Goal: Transaction & Acquisition: Purchase product/service

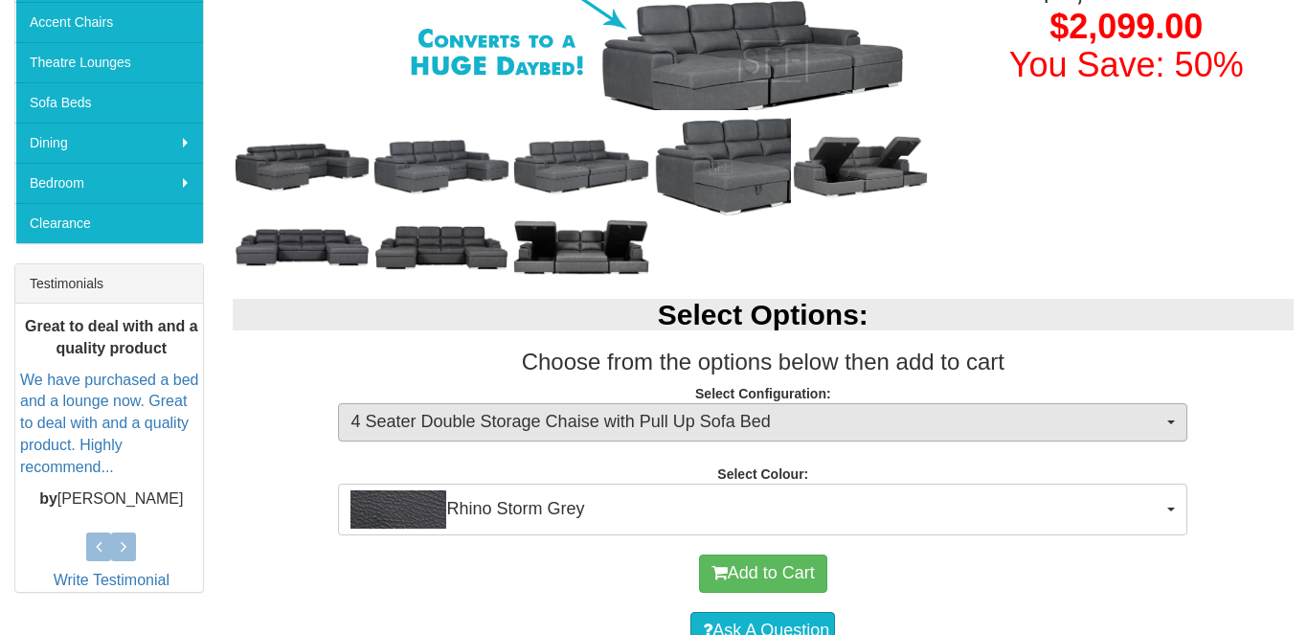
scroll to position [552, 0]
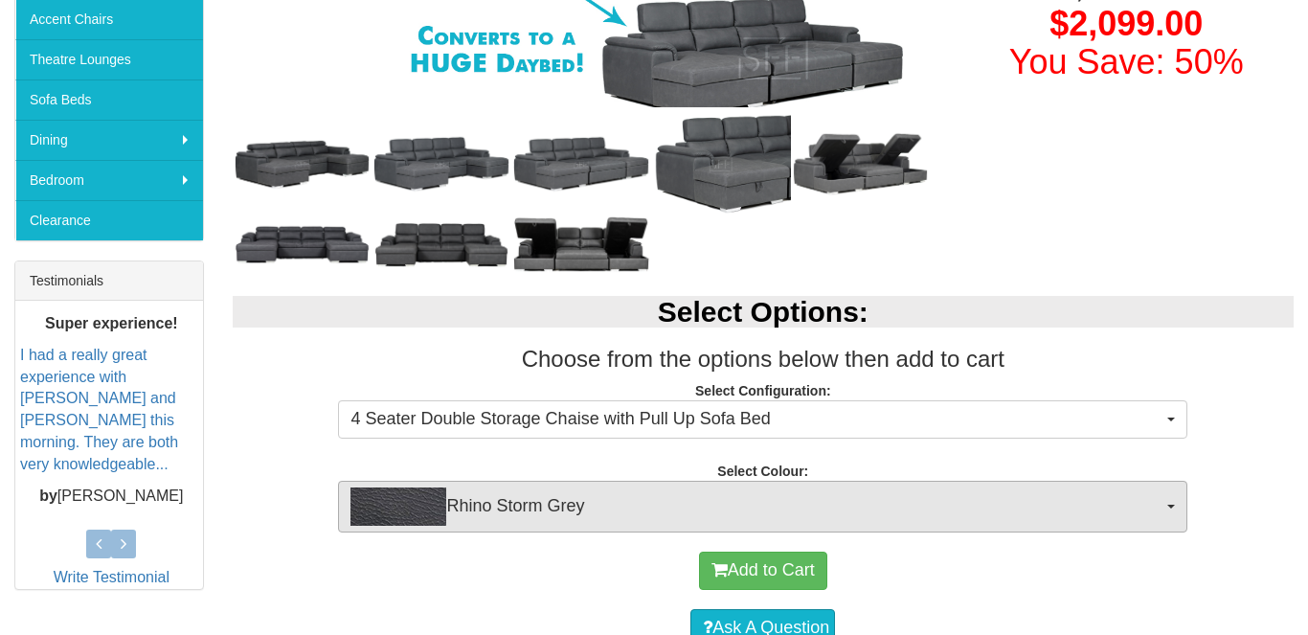
click at [435, 502] on img "button" at bounding box center [398, 506] width 96 height 38
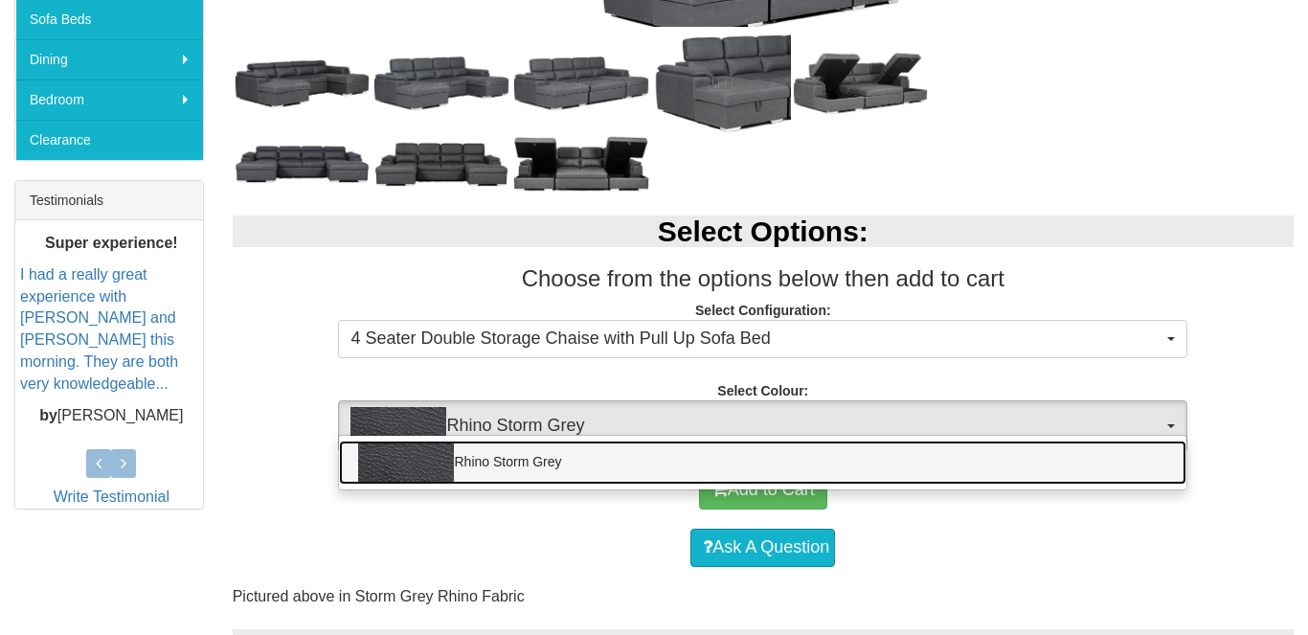
scroll to position [634, 0]
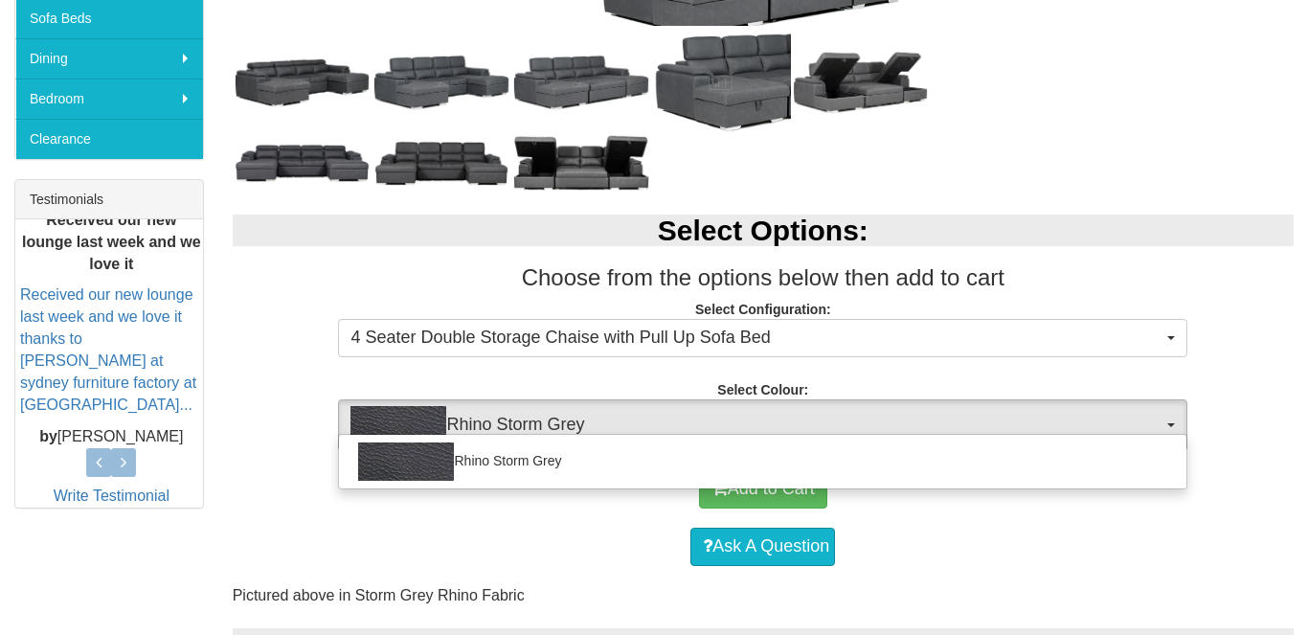
click at [1086, 275] on h3 "Choose from the options below then add to cart" at bounding box center [763, 277] width 1061 height 25
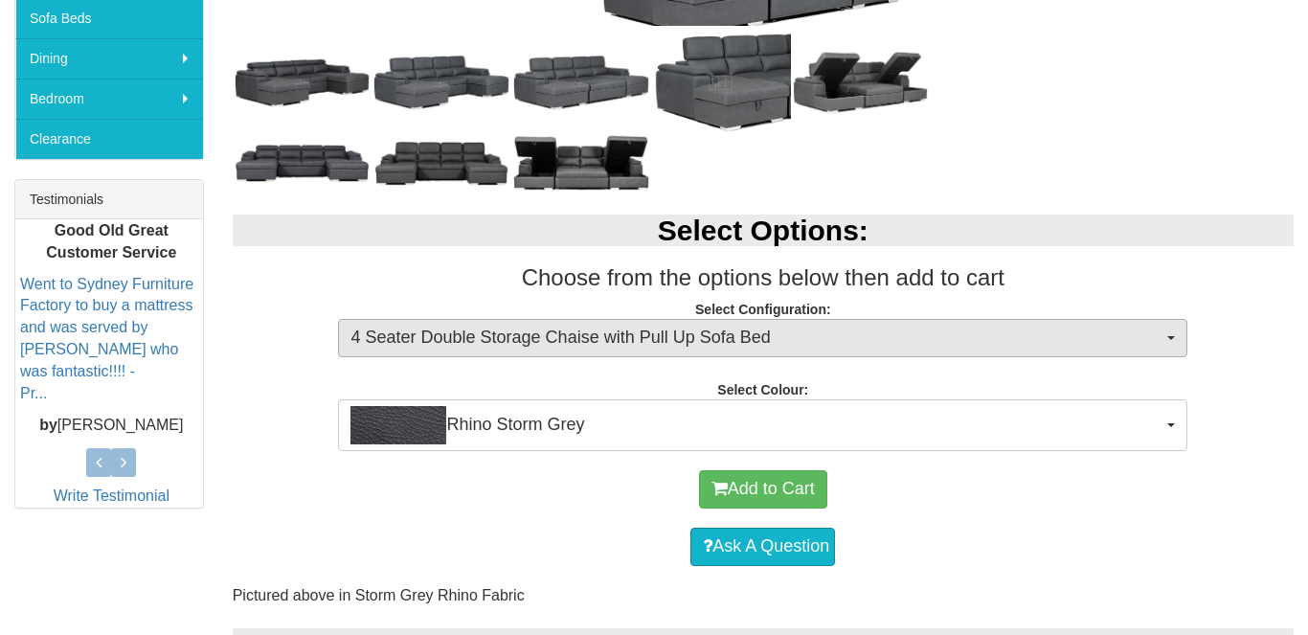
click at [1174, 336] on span "button" at bounding box center [1171, 338] width 8 height 4
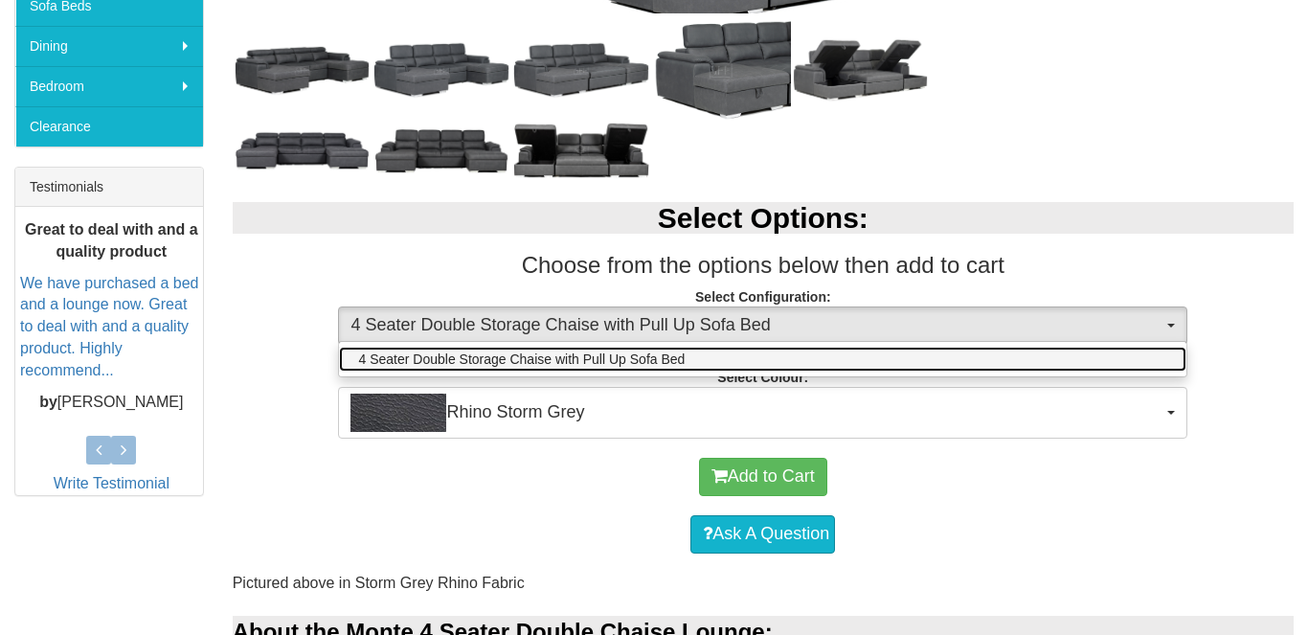
scroll to position [648, 0]
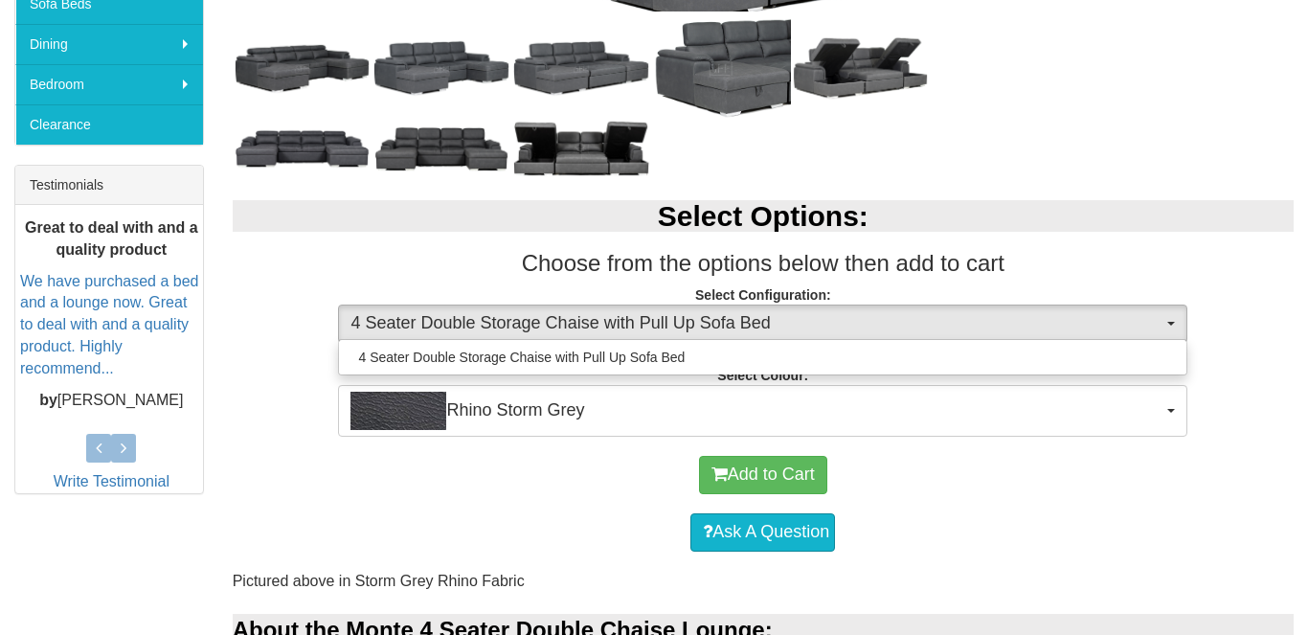
click at [1154, 288] on p "Select Configuration: 4 Seater Double Storage Chaise with Pull Up Sofa Bed 4 Se…" at bounding box center [763, 311] width 1061 height 52
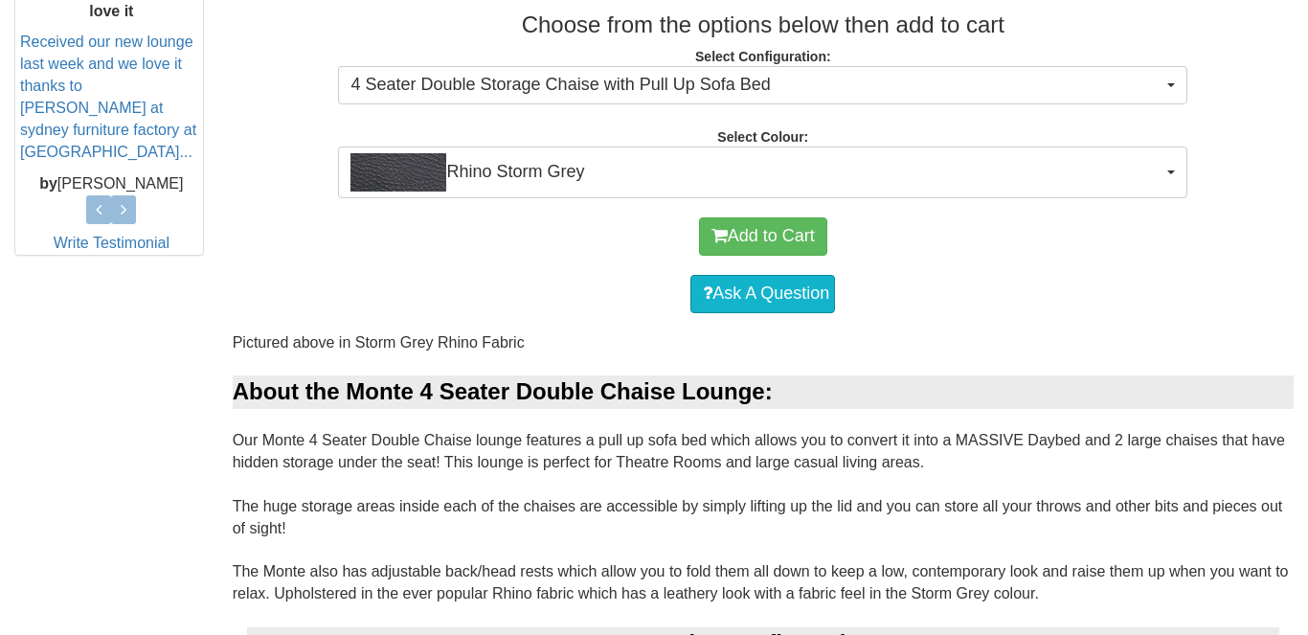
scroll to position [884, 0]
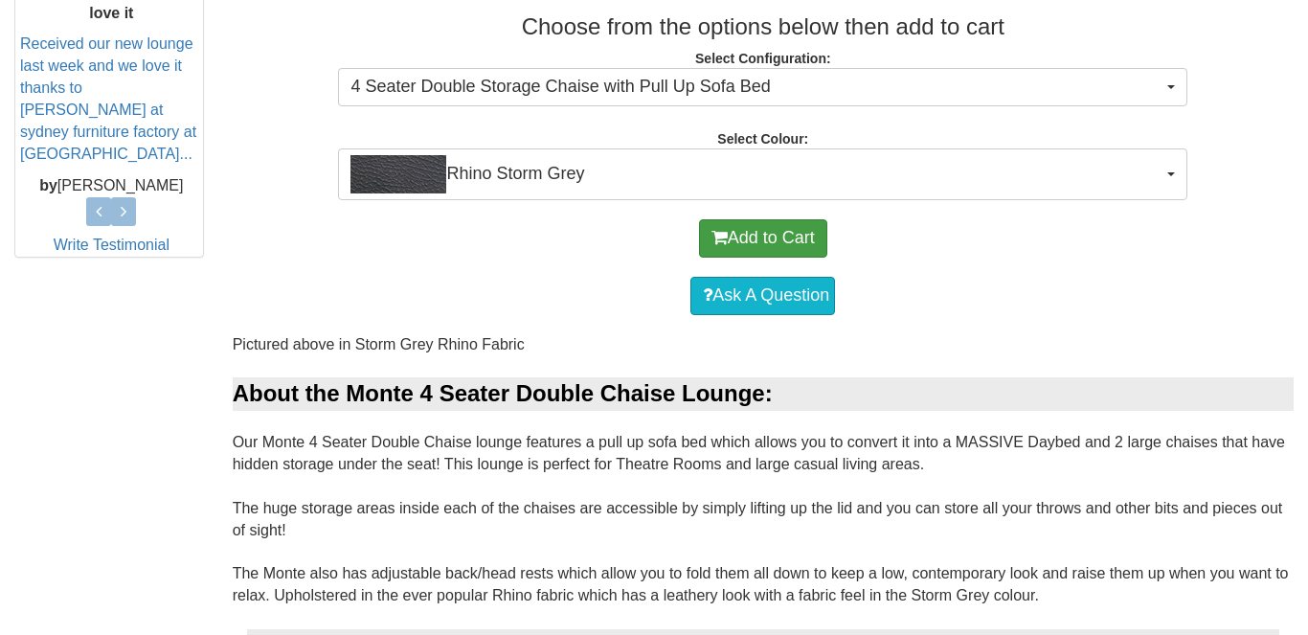
click at [810, 241] on button "Add to Cart" at bounding box center [763, 238] width 128 height 38
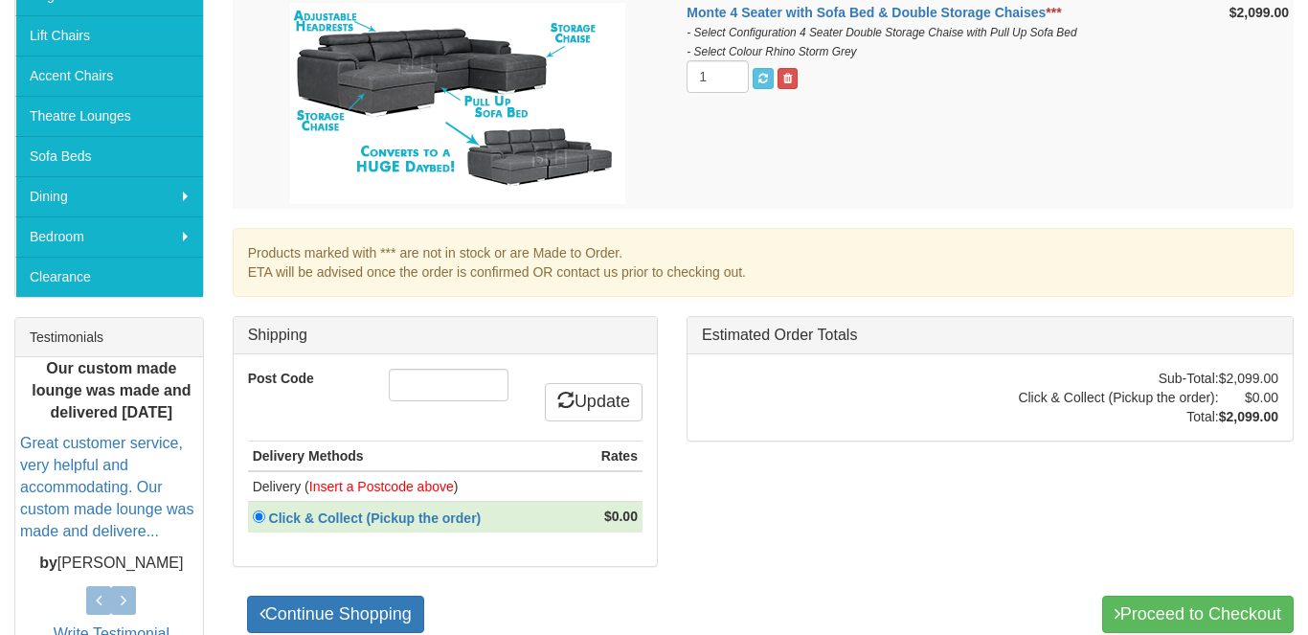
scroll to position [525, 0]
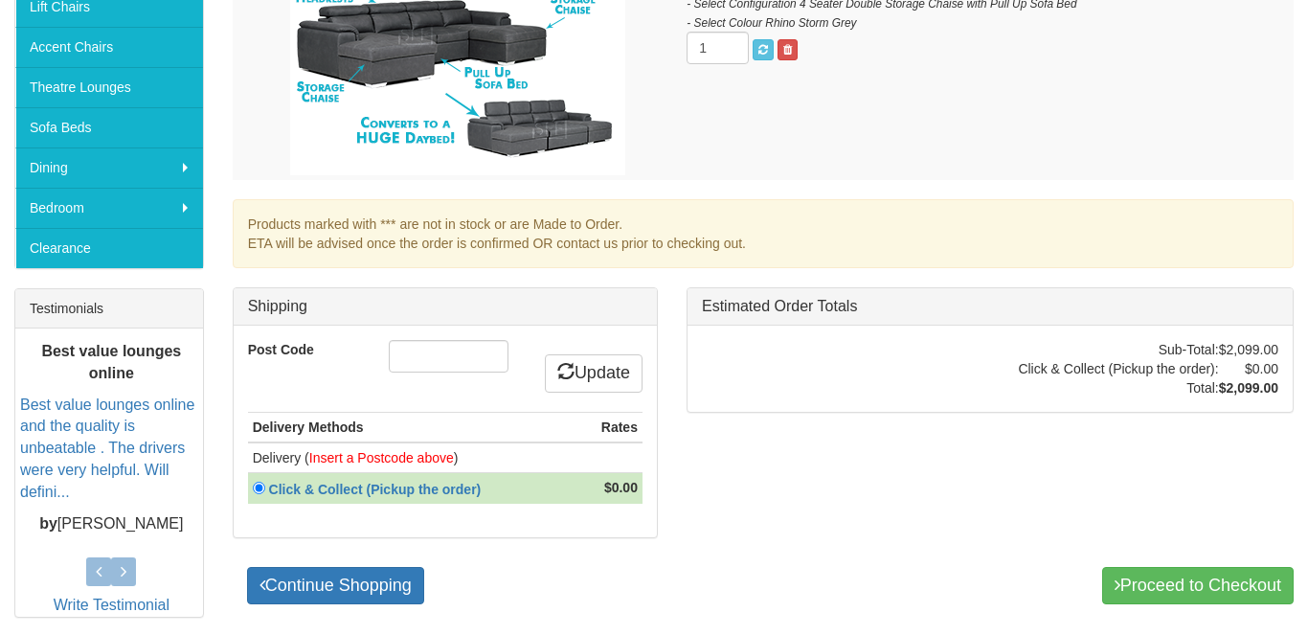
click at [259, 484] on input "radio" at bounding box center [259, 487] width 12 height 12
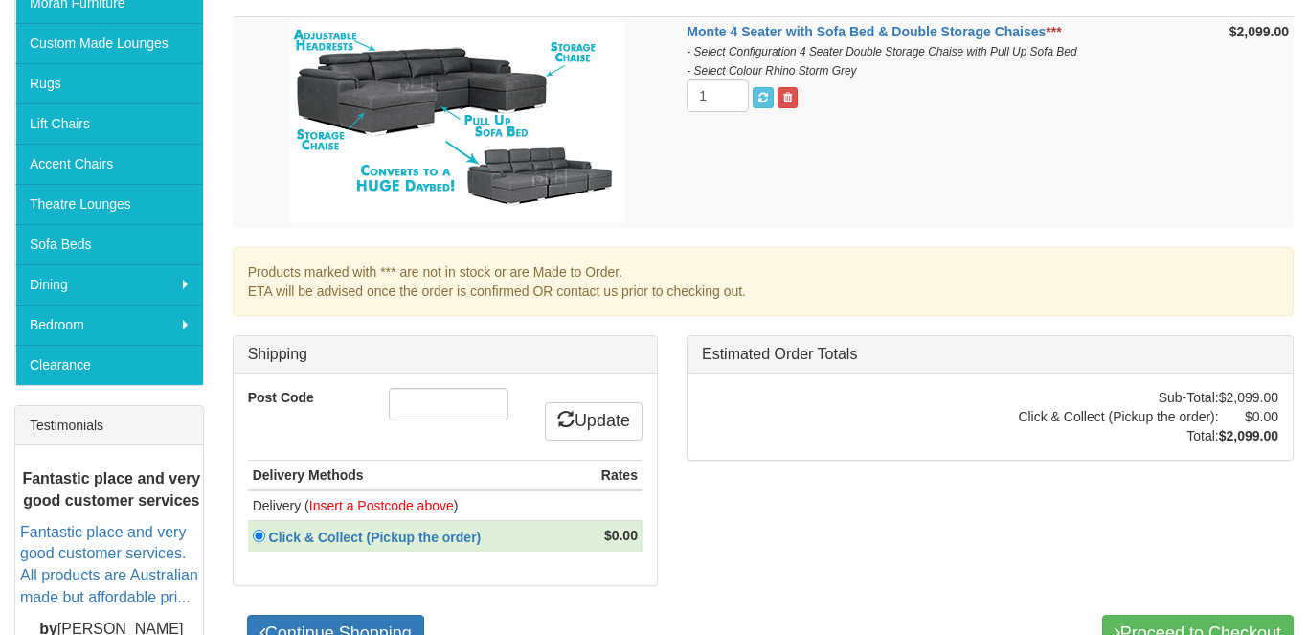
scroll to position [418, 0]
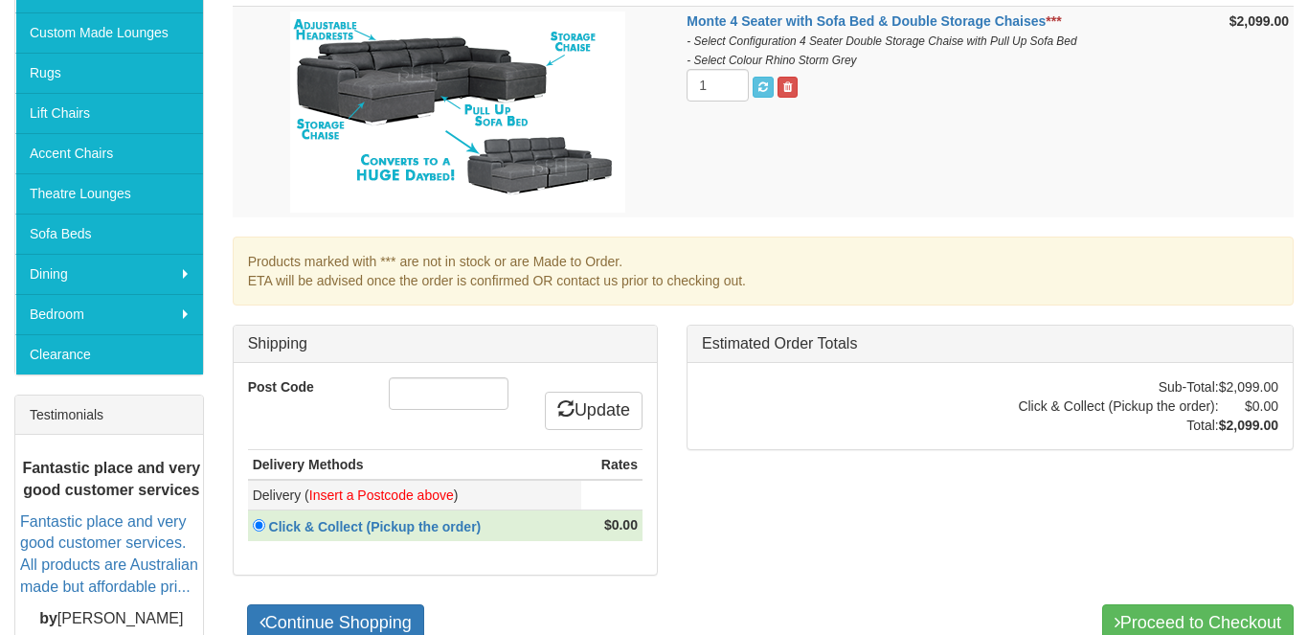
click at [346, 488] on font "Insert a Postcode above" at bounding box center [381, 494] width 145 height 15
click at [417, 388] on input "Post Code" at bounding box center [449, 393] width 120 height 33
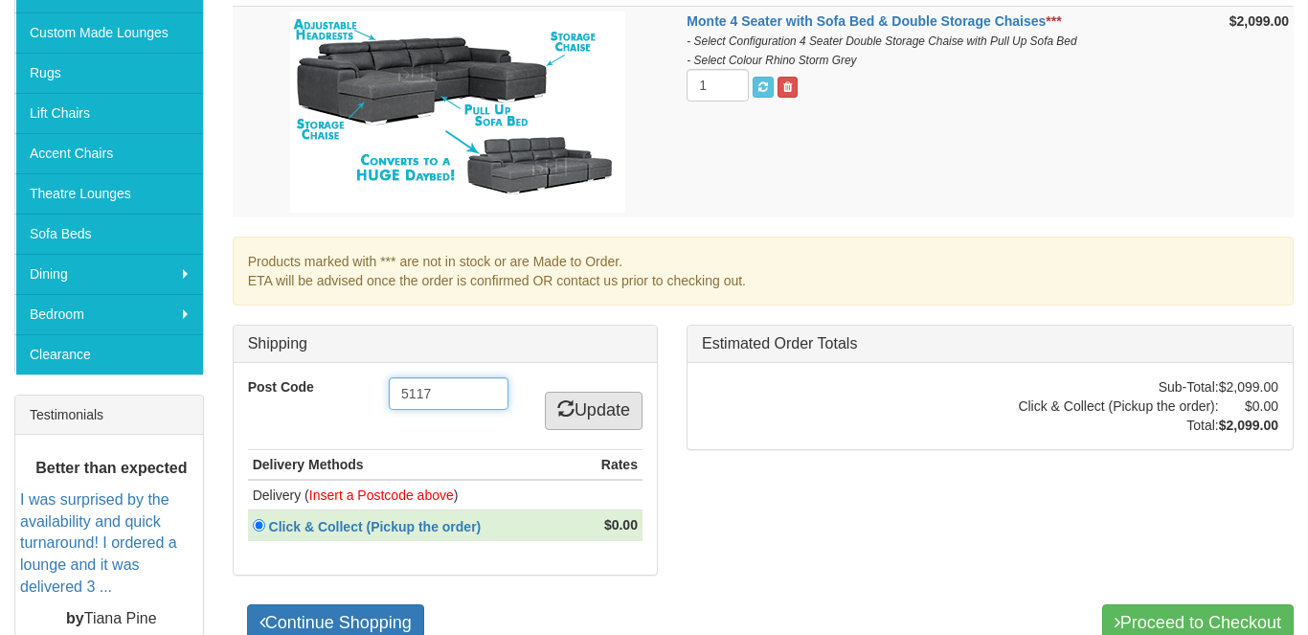
type input "5117"
click at [595, 414] on link "Update" at bounding box center [594, 411] width 98 height 38
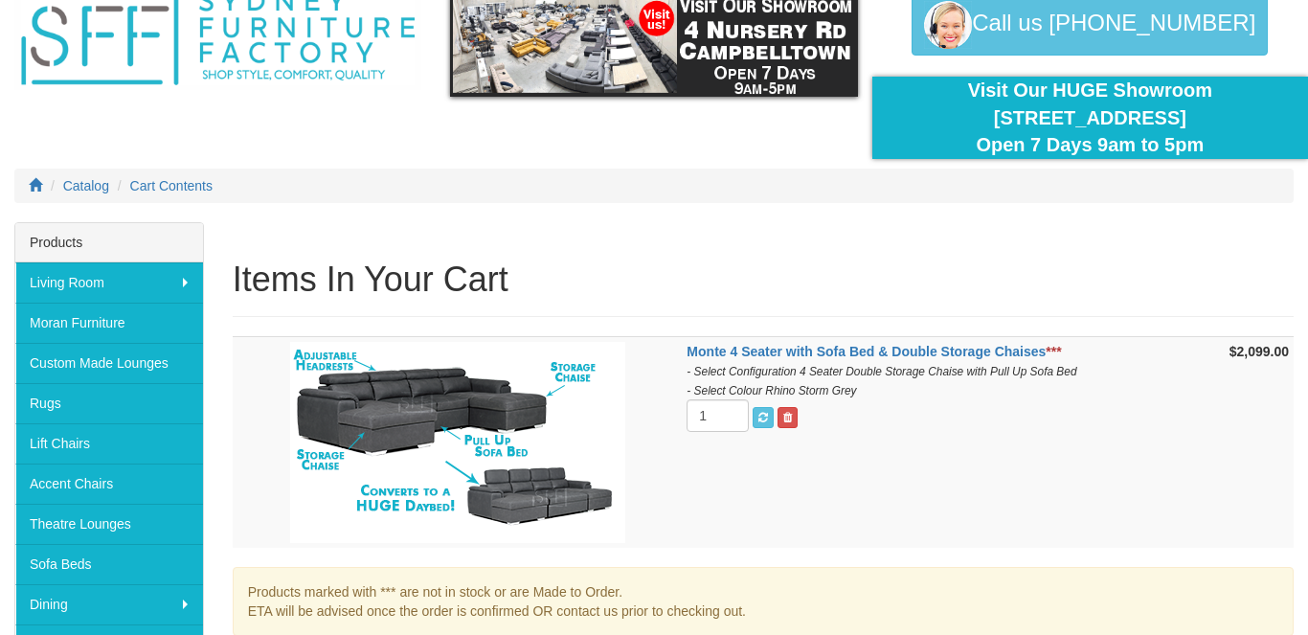
scroll to position [101, 0]
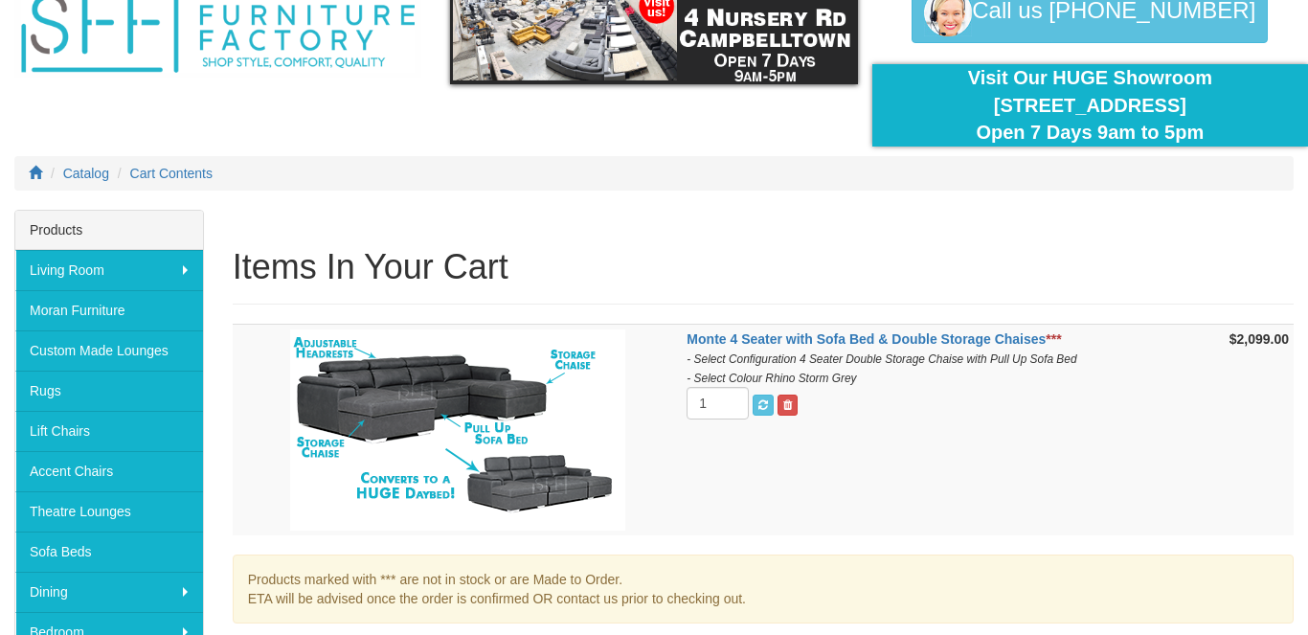
click at [529, 388] on img at bounding box center [457, 429] width 335 height 201
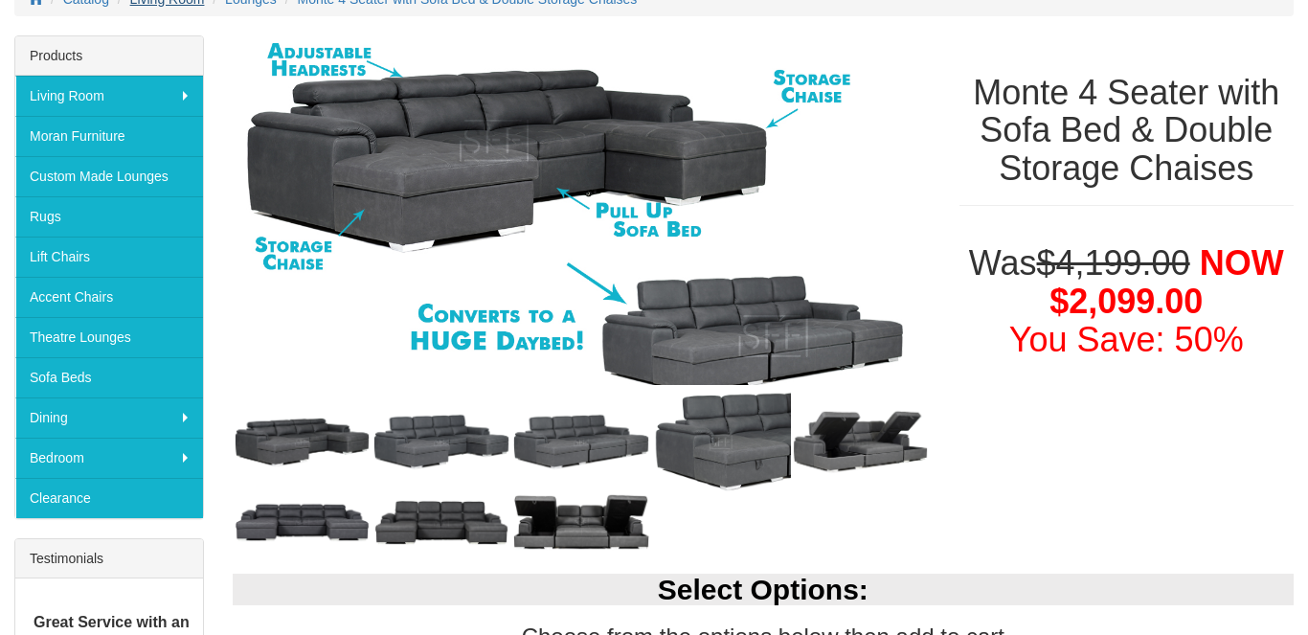
scroll to position [171, 0]
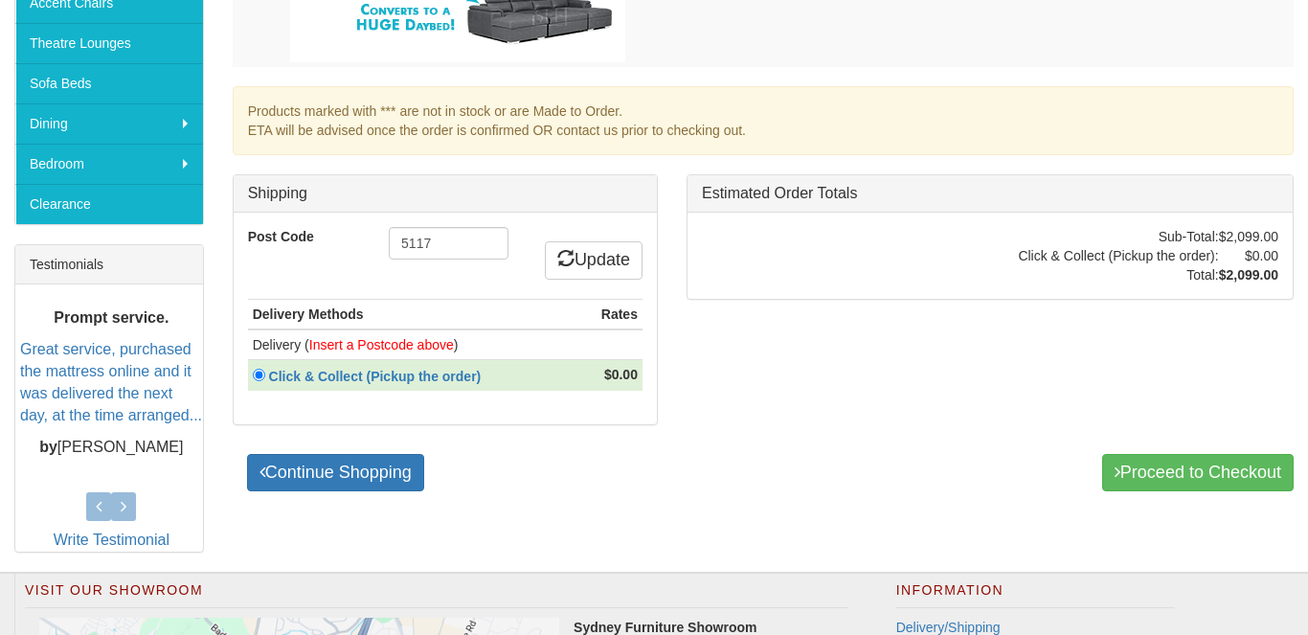
scroll to position [552, 0]
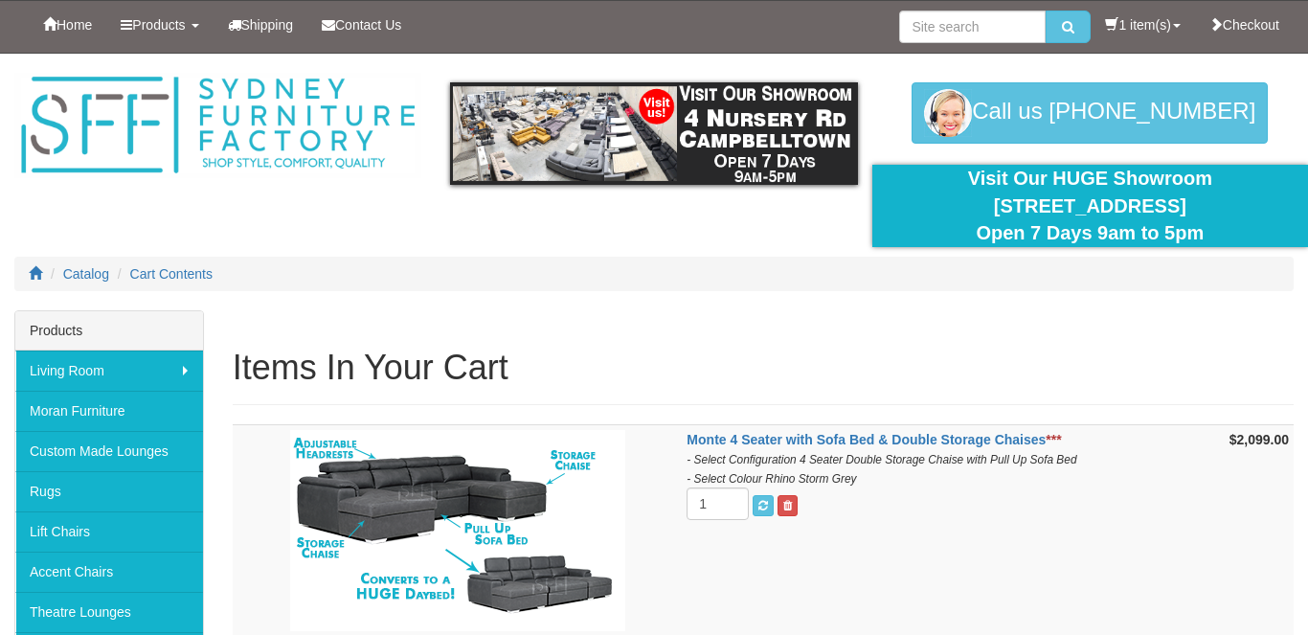
scroll to position [525, 0]
